Goal: Information Seeking & Learning: Find specific fact

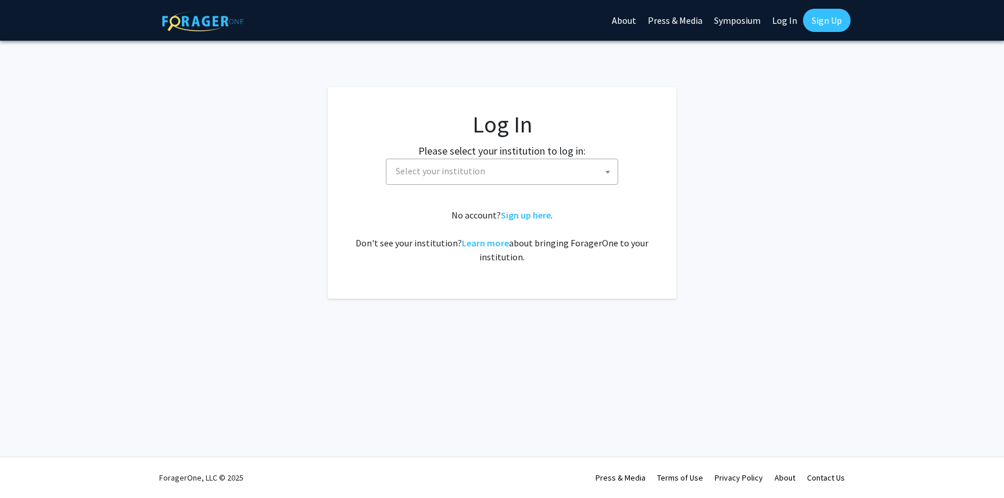
click at [778, 19] on link "Log In" at bounding box center [785, 20] width 37 height 41
click at [792, 21] on link "Log In" at bounding box center [785, 20] width 37 height 41
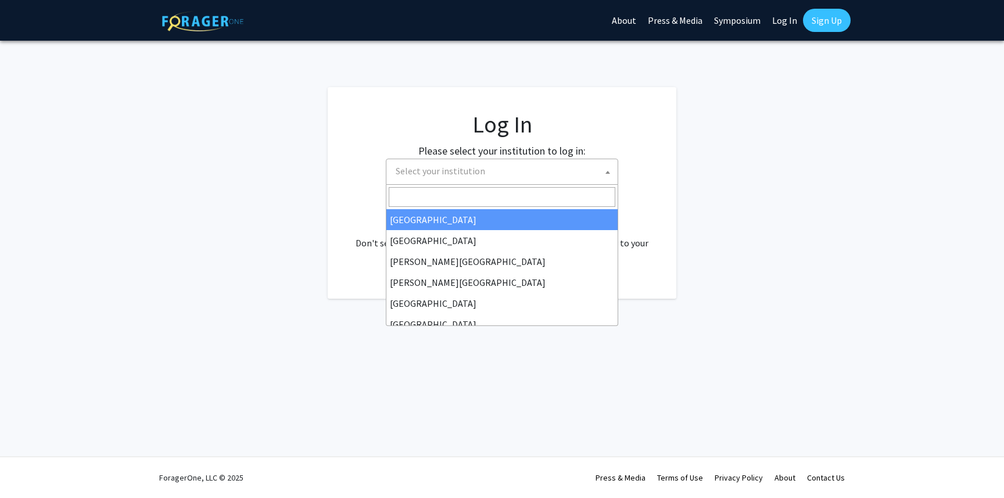
click at [564, 174] on span "Select your institution" at bounding box center [504, 171] width 227 height 24
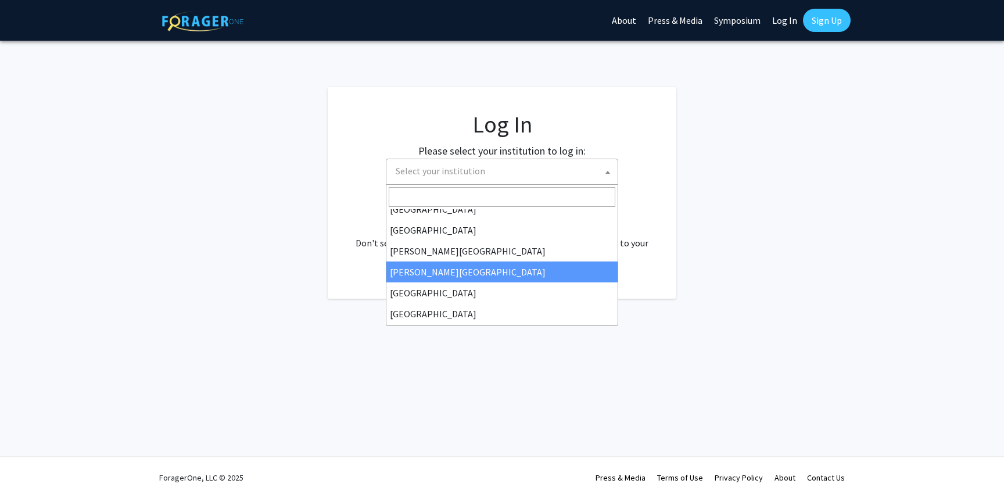
scroll to position [4, 0]
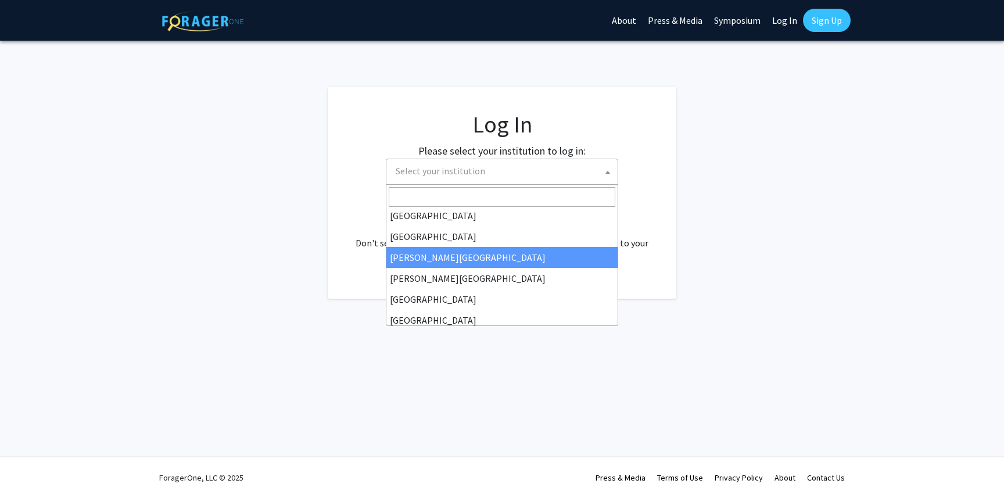
select select "5"
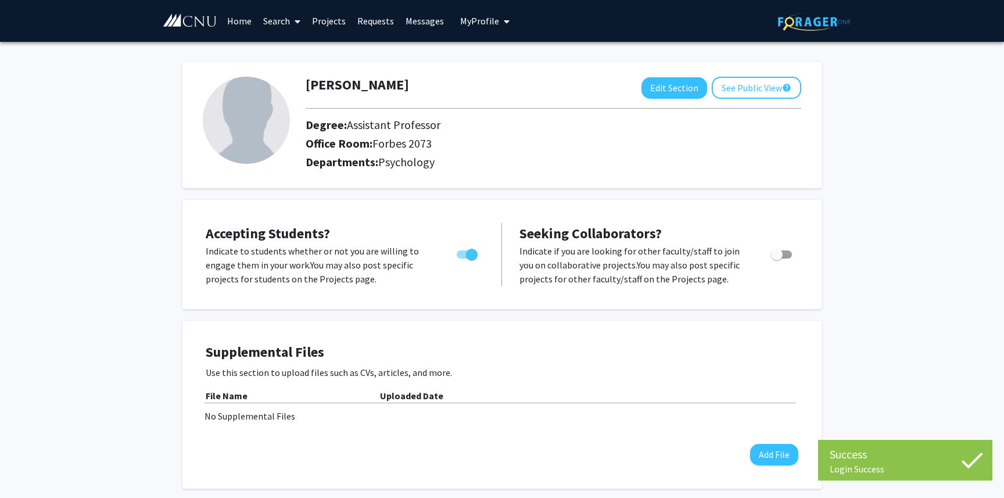
click at [285, 23] on link "Search" at bounding box center [282, 21] width 49 height 41
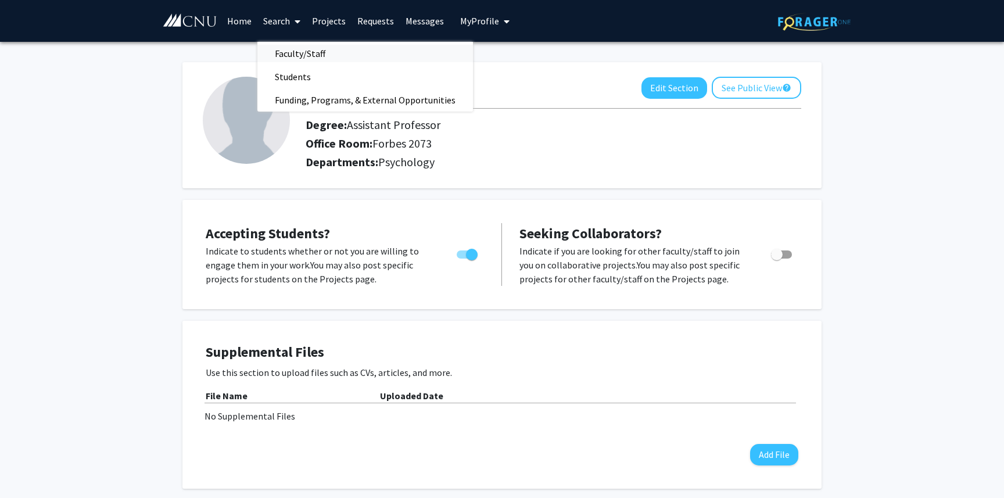
click at [294, 54] on span "Faculty/Staff" at bounding box center [300, 53] width 85 height 23
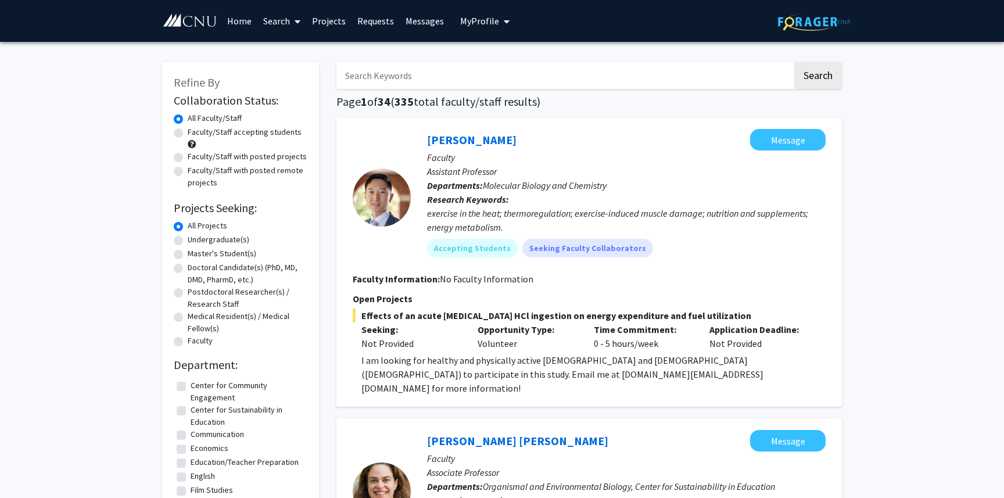
click at [482, 73] on input "Search Keywords" at bounding box center [565, 75] width 456 height 27
type input "child, psychology"
click at [795, 62] on button "Search" at bounding box center [819, 75] width 48 height 27
